Goal: Information Seeking & Learning: Learn about a topic

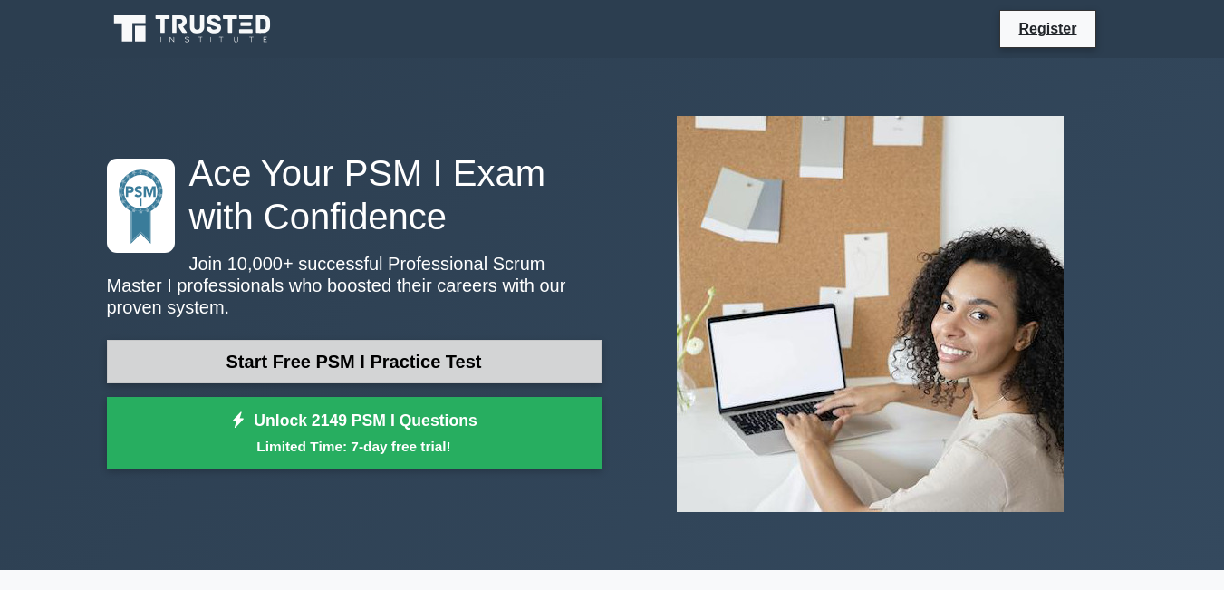
click at [382, 353] on link "Start Free PSM I Practice Test" at bounding box center [354, 361] width 495 height 43
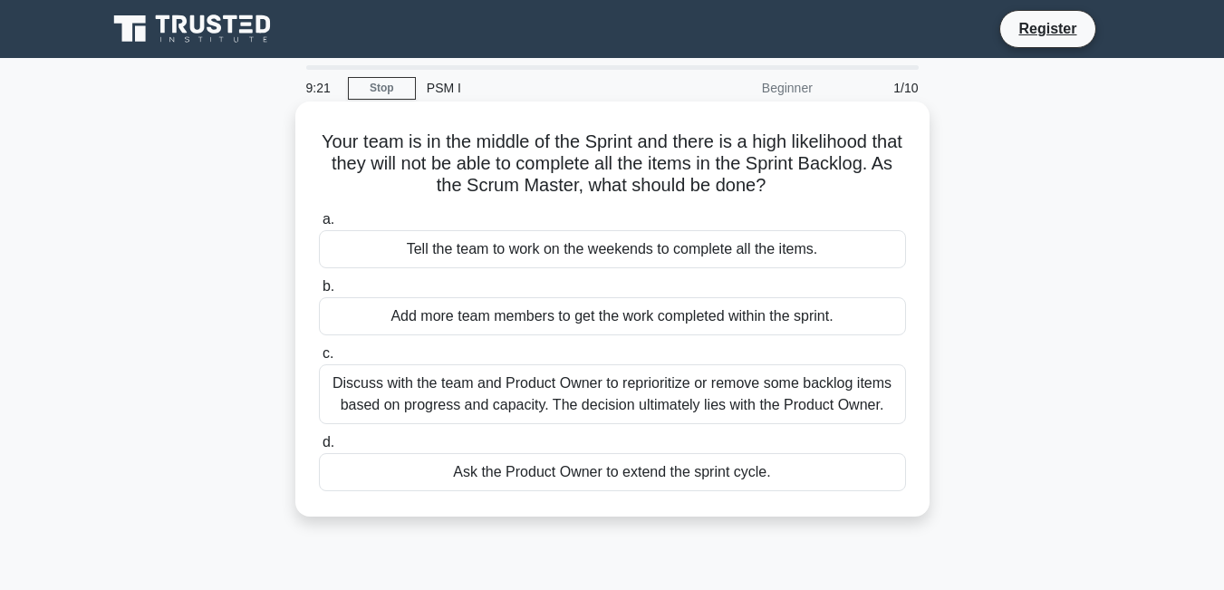
click at [553, 479] on div "Ask the Product Owner to extend the sprint cycle." at bounding box center [612, 472] width 587 height 38
click at [319, 448] on input "d. Ask the Product Owner to extend the sprint cycle." at bounding box center [319, 443] width 0 height 12
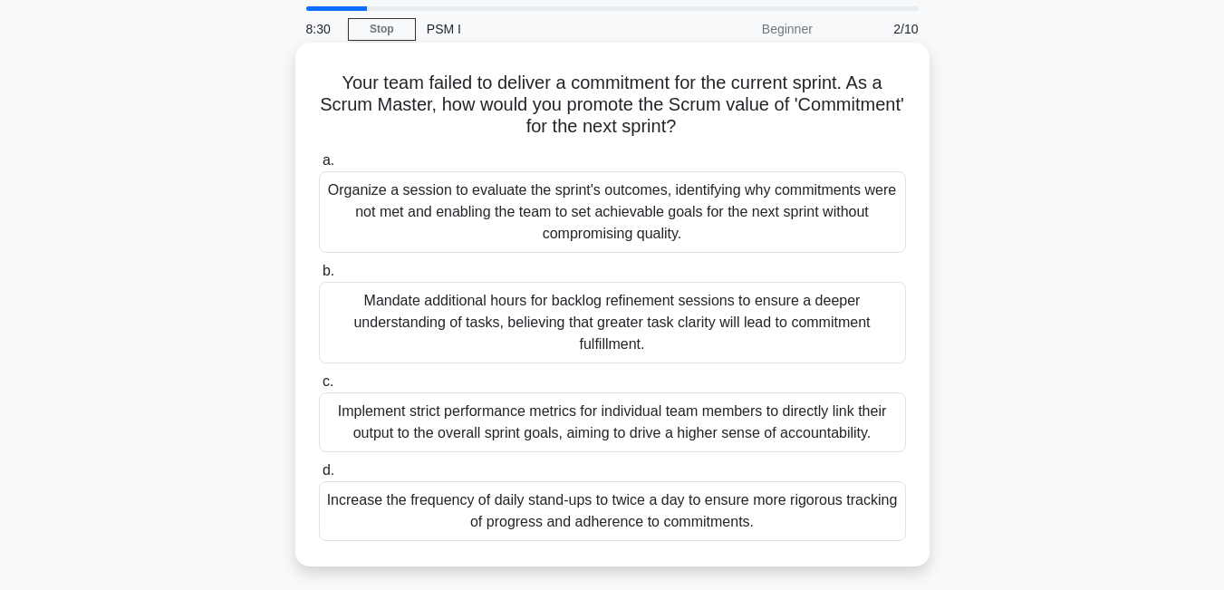
scroll to position [91, 0]
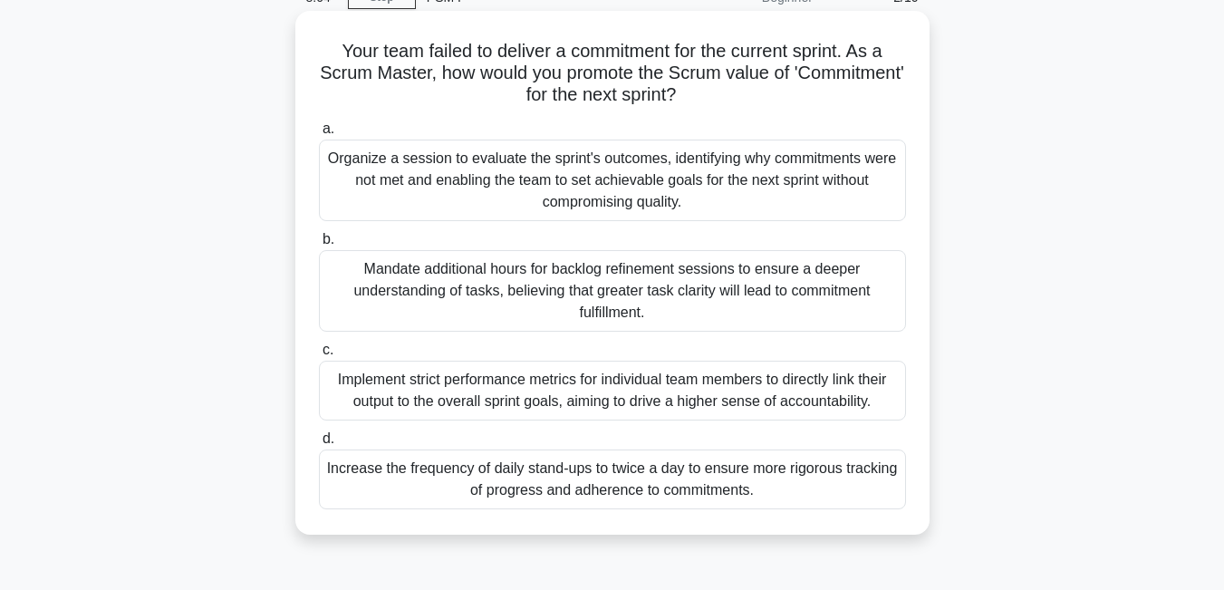
click at [688, 176] on div "Organize a session to evaluate the sprint's outcomes, identifying why commitmen…" at bounding box center [612, 180] width 587 height 82
click at [319, 135] on input "a. Organize a session to evaluate the sprint's outcomes, identifying why commit…" at bounding box center [319, 129] width 0 height 12
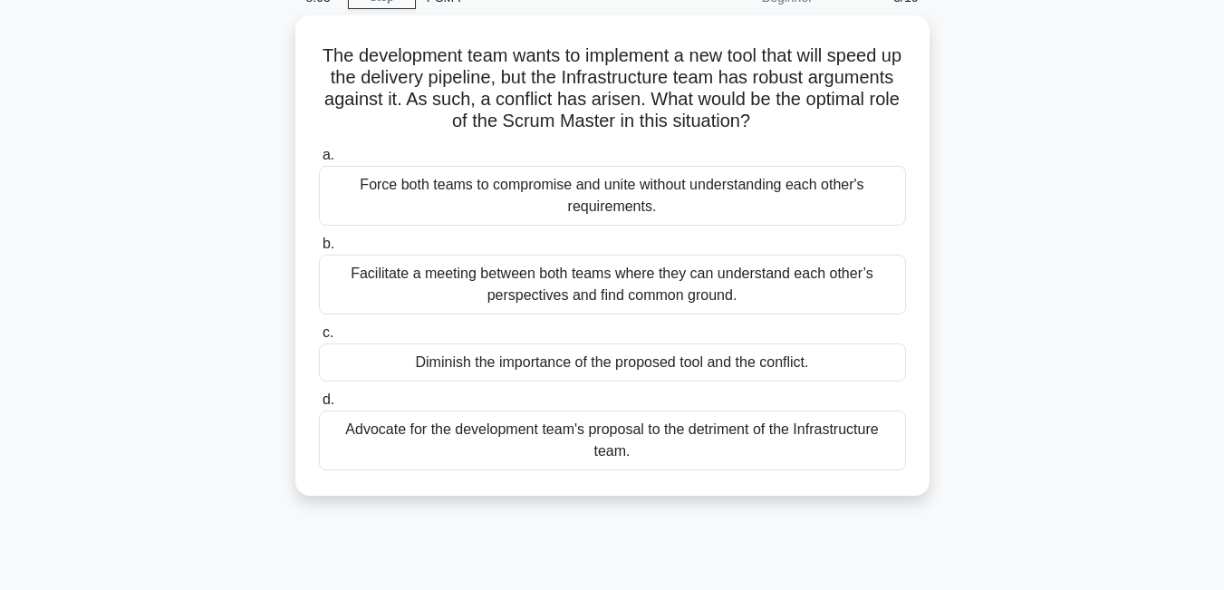
scroll to position [0, 0]
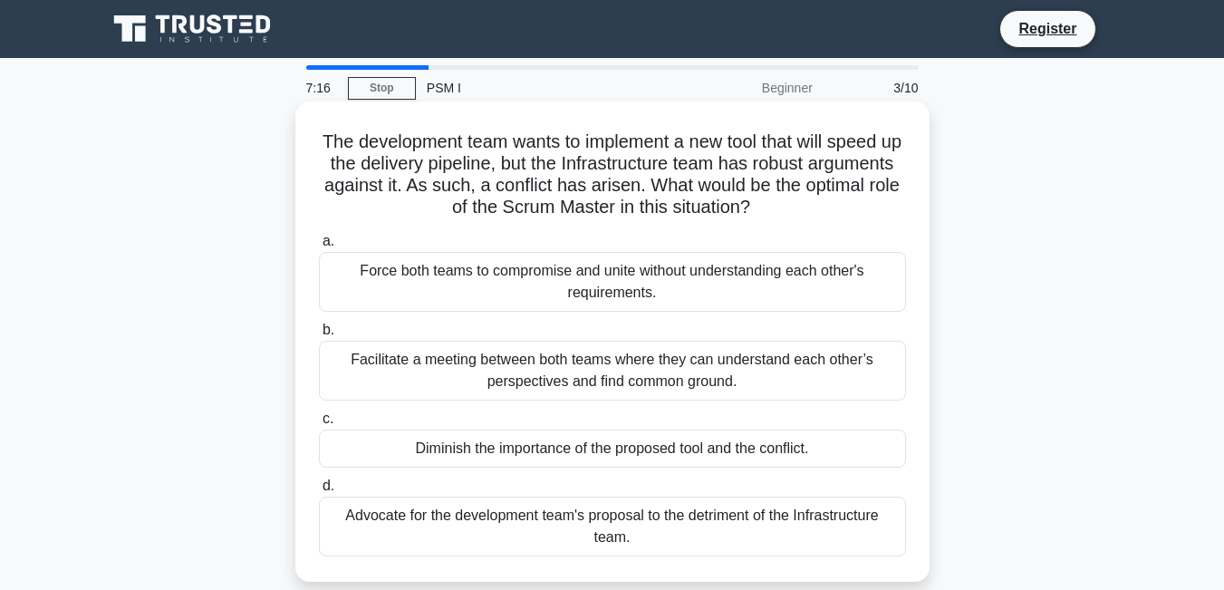
click at [593, 374] on div "Facilitate a meeting between both teams where they can understand each other’s …" at bounding box center [612, 371] width 587 height 60
click at [319, 336] on input "b. Facilitate a meeting between both teams where they can understand each other…" at bounding box center [319, 330] width 0 height 12
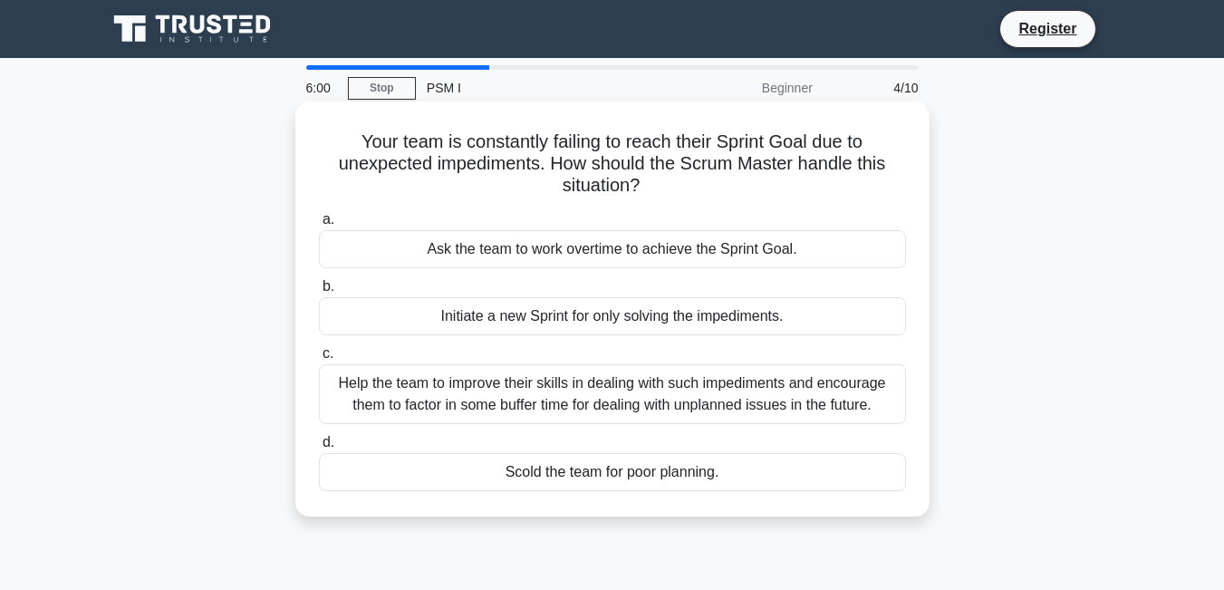
click at [598, 319] on div "Initiate a new Sprint for only solving the impediments." at bounding box center [612, 316] width 587 height 38
click at [319, 293] on input "b. Initiate a new Sprint for only solving the impediments." at bounding box center [319, 287] width 0 height 12
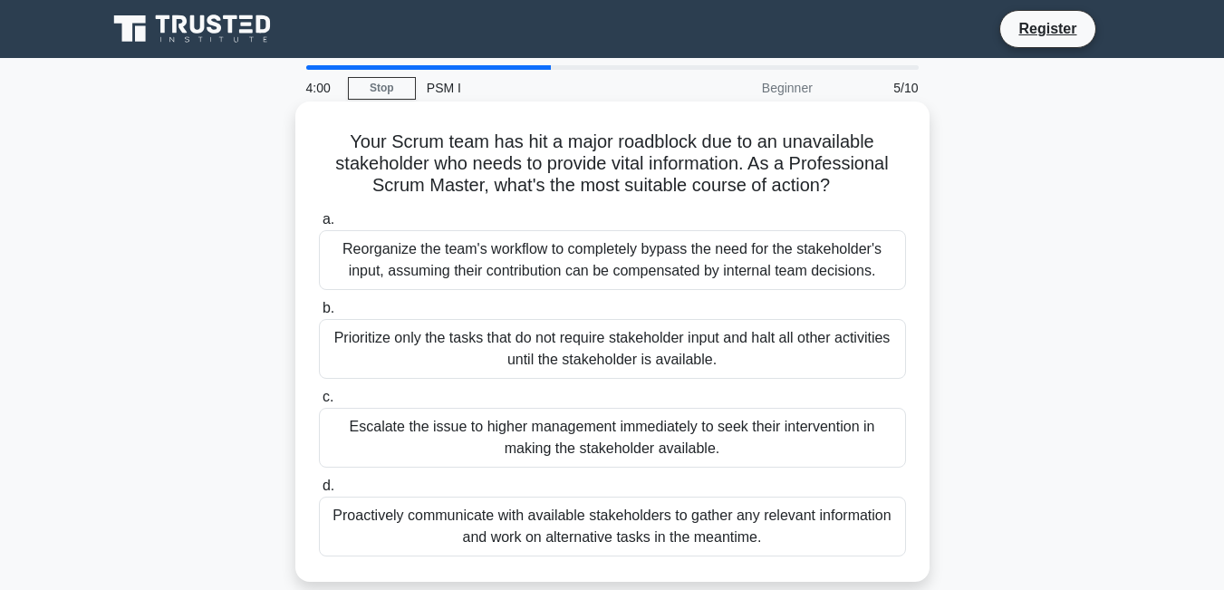
click at [693, 353] on div "Prioritize only the tasks that do not require stakeholder input and halt all ot…" at bounding box center [612, 349] width 587 height 60
click at [319, 314] on input "b. Prioritize only the tasks that do not require stakeholder input and halt all…" at bounding box center [319, 309] width 0 height 12
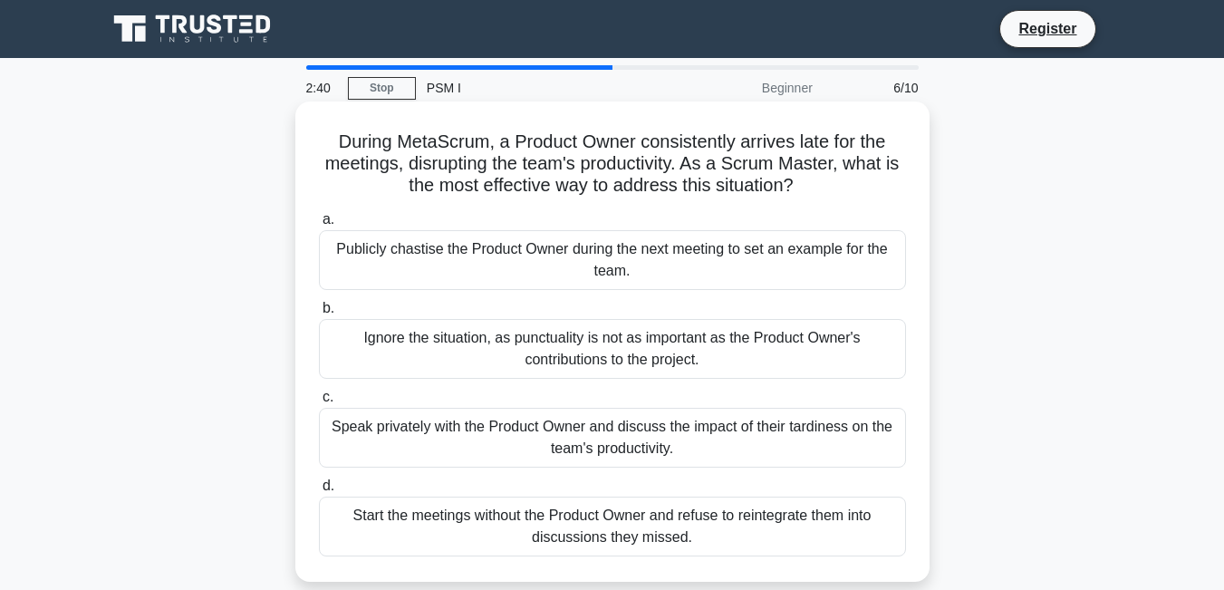
click at [611, 438] on div "Speak privately with the Product Owner and discuss the impact of their tardines…" at bounding box center [612, 438] width 587 height 60
click at [319, 403] on input "c. Speak privately with the Product Owner and discuss the impact of their tardi…" at bounding box center [319, 397] width 0 height 12
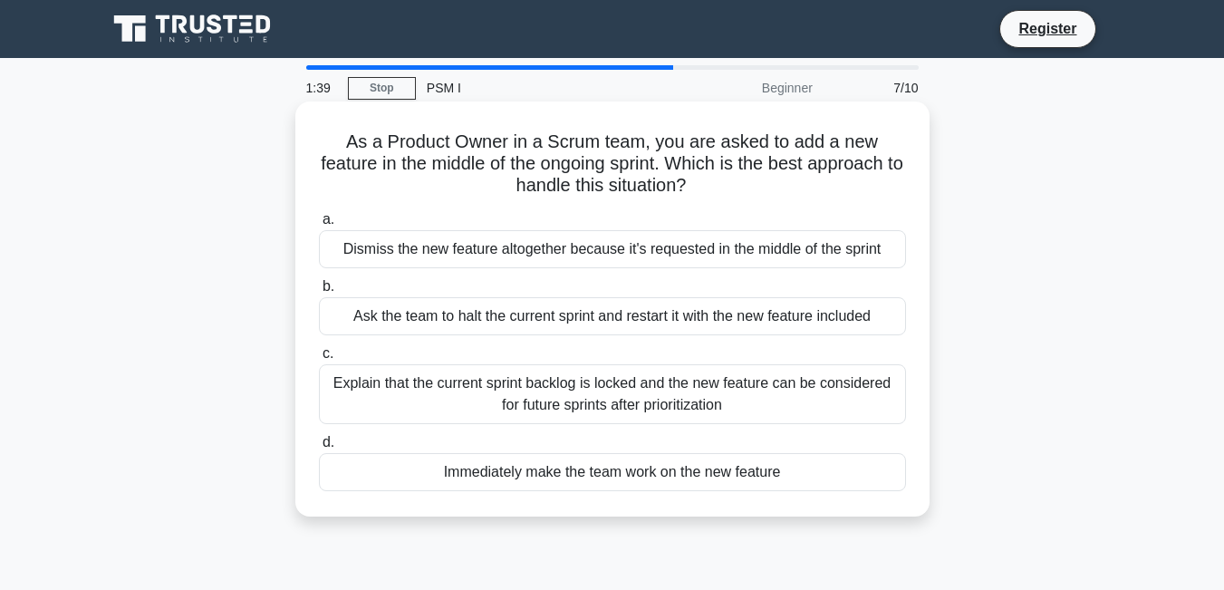
click at [685, 389] on div "Explain that the current sprint backlog is locked and the new feature can be co…" at bounding box center [612, 394] width 587 height 60
click at [319, 360] on input "c. Explain that the current sprint backlog is locked and the new feature can be…" at bounding box center [319, 354] width 0 height 12
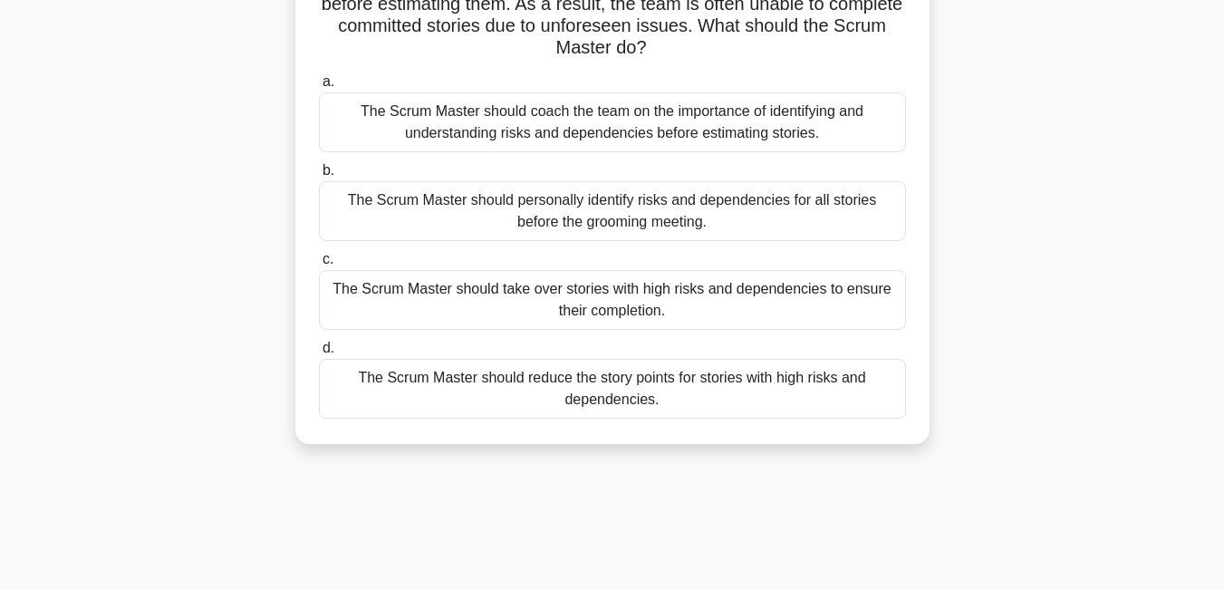
scroll to position [91, 0]
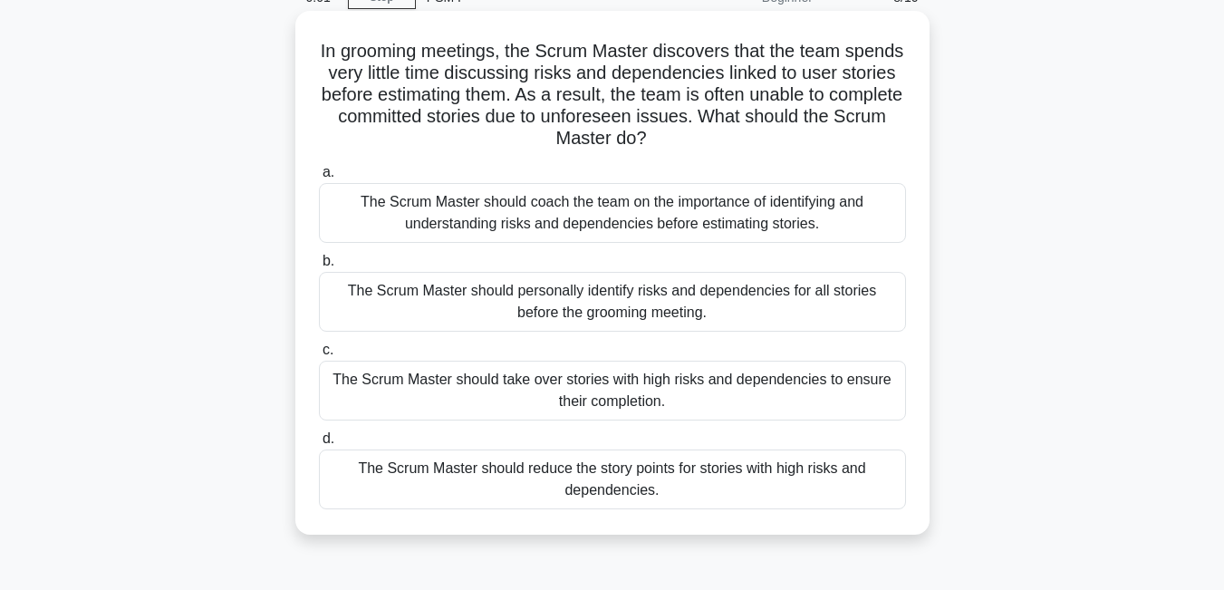
click at [614, 212] on div "The Scrum Master should coach the team on the importance of identifying and und…" at bounding box center [612, 213] width 587 height 60
click at [319, 178] on input "a. The Scrum Master should coach the team on the importance of identifying and …" at bounding box center [319, 173] width 0 height 12
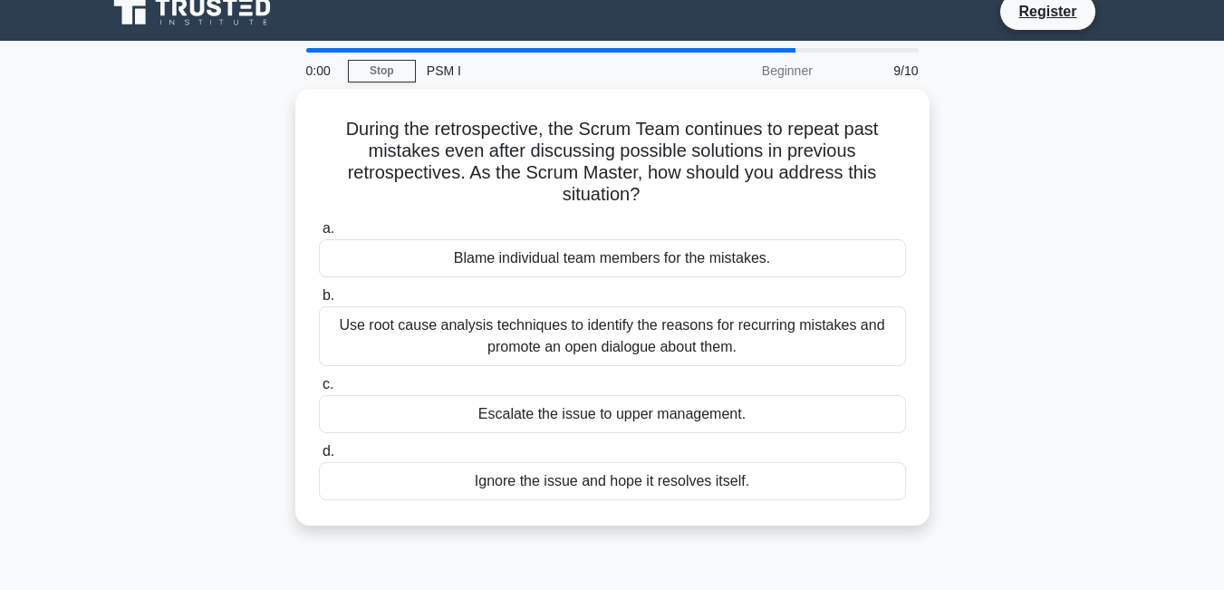
scroll to position [0, 0]
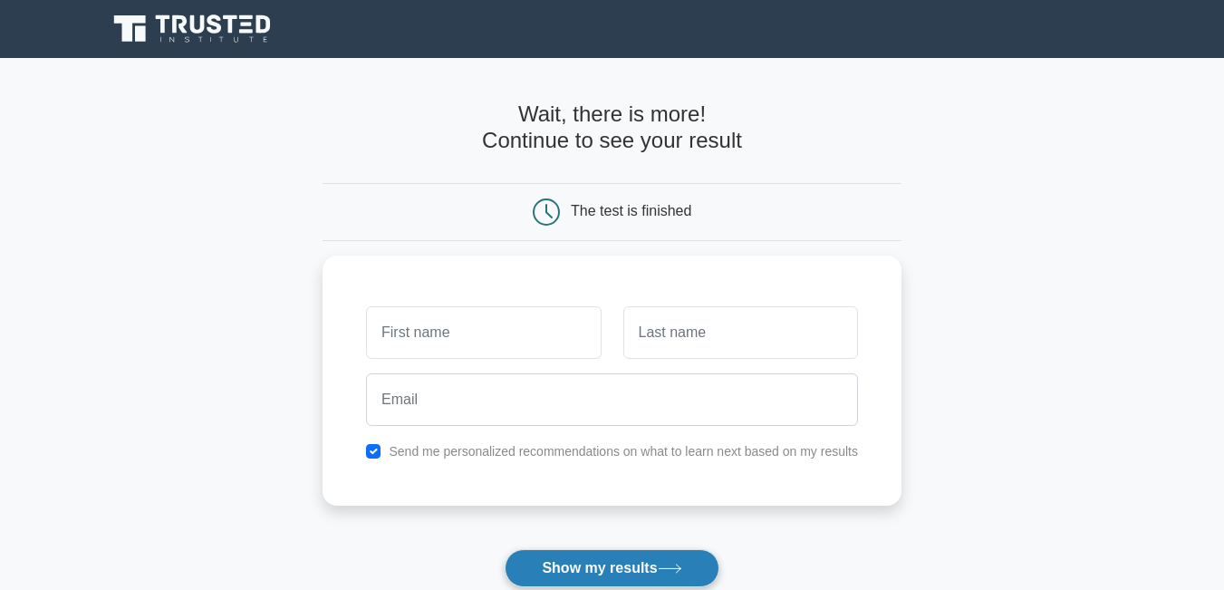
click at [619, 553] on button "Show my results" at bounding box center [611, 568] width 214 height 38
